Goal: Find specific page/section: Find specific page/section

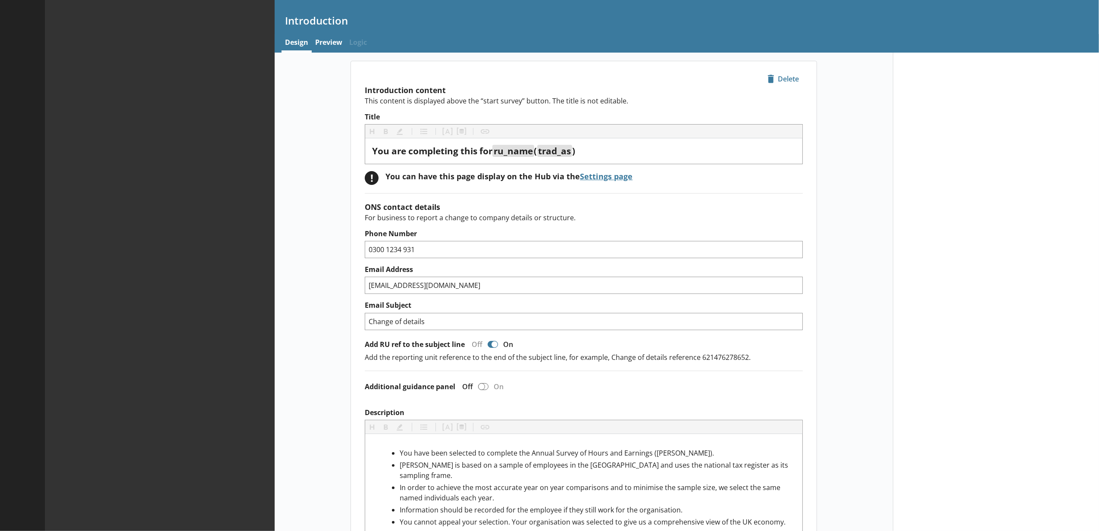
type textarea "x"
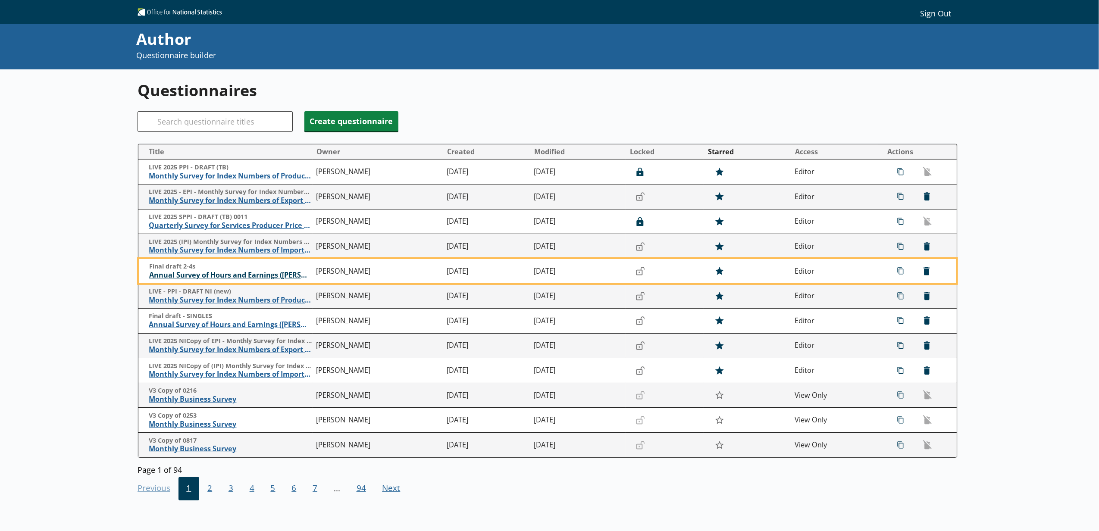
click at [260, 275] on span "Annual Survey of Hours and Earnings ([PERSON_NAME])" at bounding box center [230, 275] width 163 height 9
